Goal: Find specific page/section

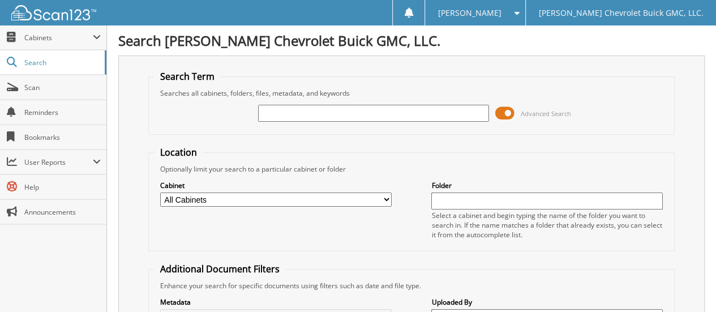
click at [268, 112] on input "text" at bounding box center [373, 113] width 231 height 17
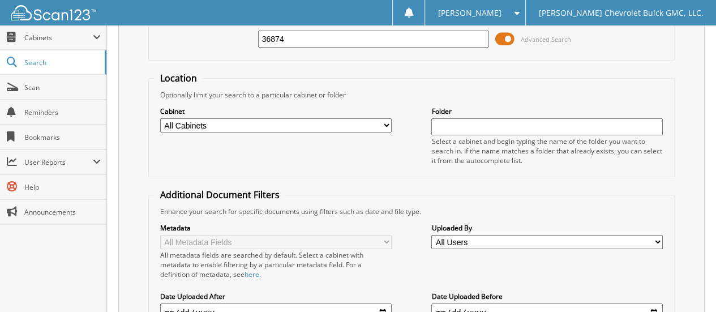
scroll to position [209, 0]
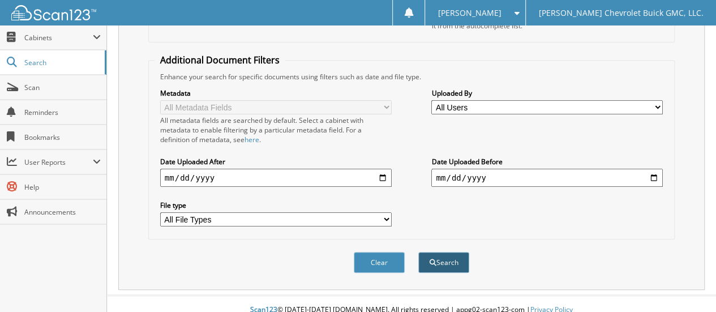
type input "36874"
click at [439, 252] on button "Search" at bounding box center [443, 262] width 51 height 21
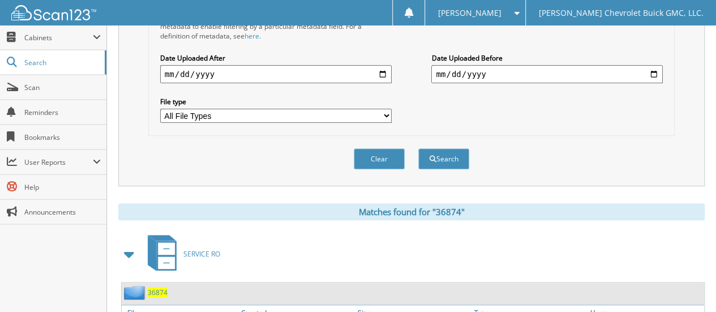
scroll to position [396, 0]
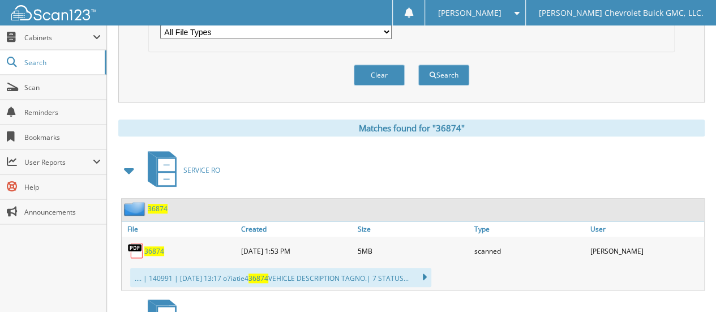
click at [155, 246] on span "36874" at bounding box center [154, 251] width 20 height 10
click at [481, 14] on span "[PERSON_NAME]" at bounding box center [469, 13] width 63 height 7
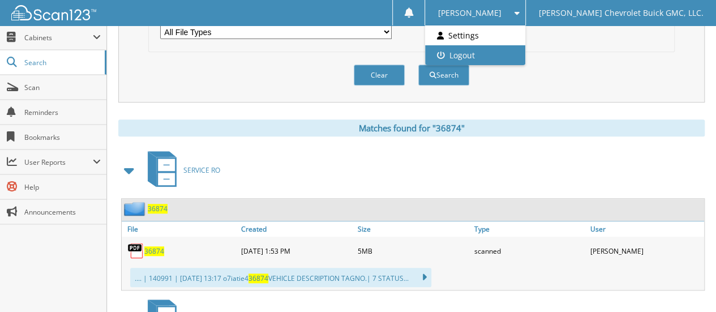
click at [490, 55] on link "Logout" at bounding box center [475, 55] width 100 height 20
